Goal: Find specific page/section: Find specific page/section

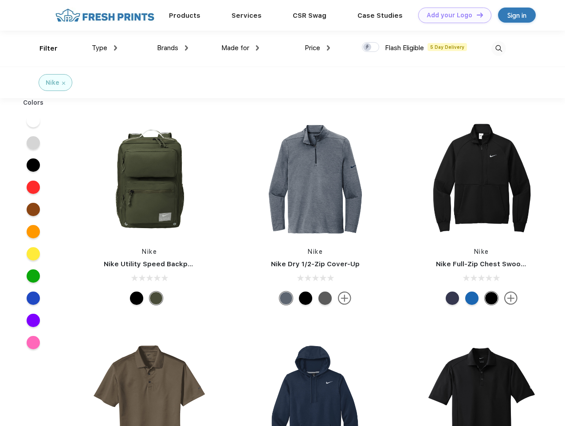
scroll to position [0, 0]
click at [451, 15] on link "Add your Logo Design Tool" at bounding box center [454, 16] width 73 height 16
click at [0, 0] on div "Design Tool" at bounding box center [0, 0] width 0 height 0
click at [476, 15] on link "Add your Logo Design Tool" at bounding box center [454, 16] width 73 height 16
click at [43, 48] on div "Filter" at bounding box center [48, 48] width 18 height 10
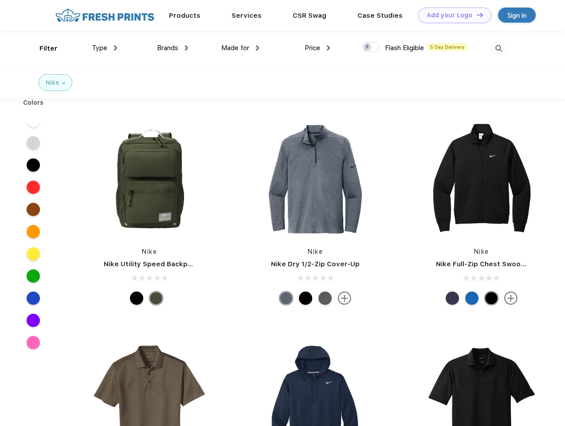
click at [105, 48] on span "Type" at bounding box center [100, 48] width 16 height 8
click at [172, 48] on span "Brands" at bounding box center [167, 48] width 21 height 8
click at [240, 48] on span "Made for" at bounding box center [235, 48] width 28 height 8
click at [317, 48] on span "Price" at bounding box center [313, 48] width 16 height 8
click at [371, 47] on div at bounding box center [370, 47] width 17 height 10
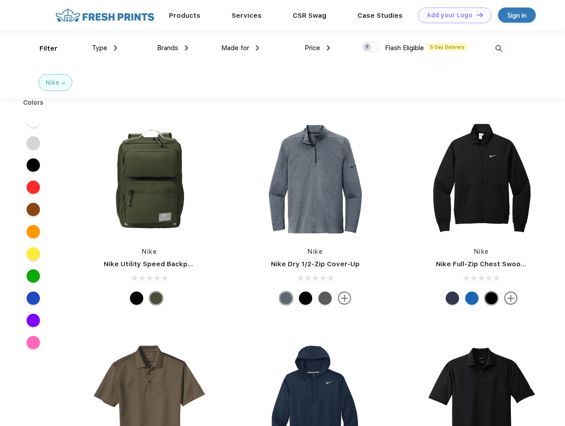
click at [368, 47] on input "checkbox" at bounding box center [365, 45] width 6 height 6
click at [498, 48] on img at bounding box center [498, 48] width 15 height 15
